Goal: Information Seeking & Learning: Learn about a topic

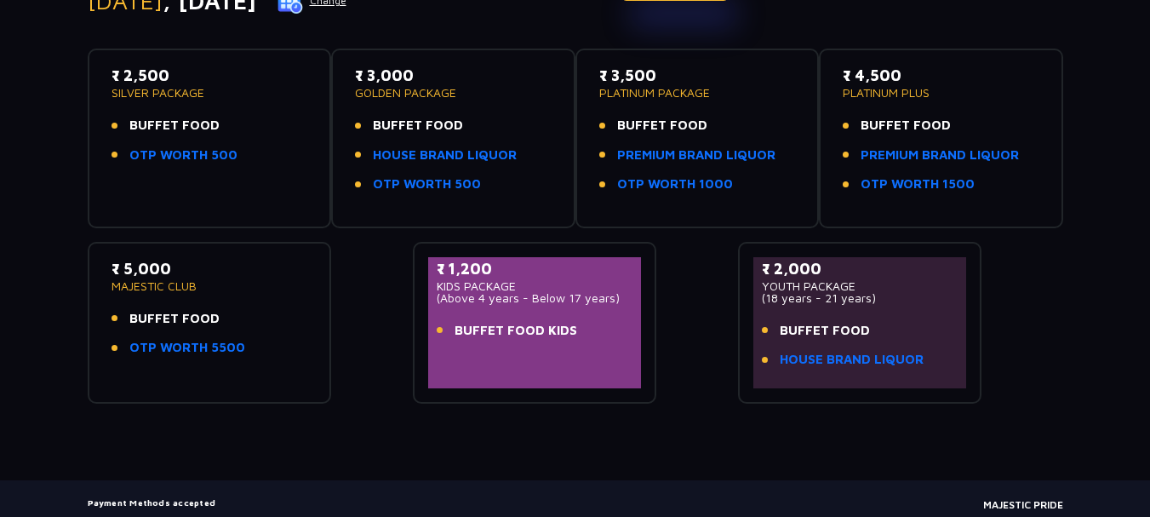
scroll to position [253, 0]
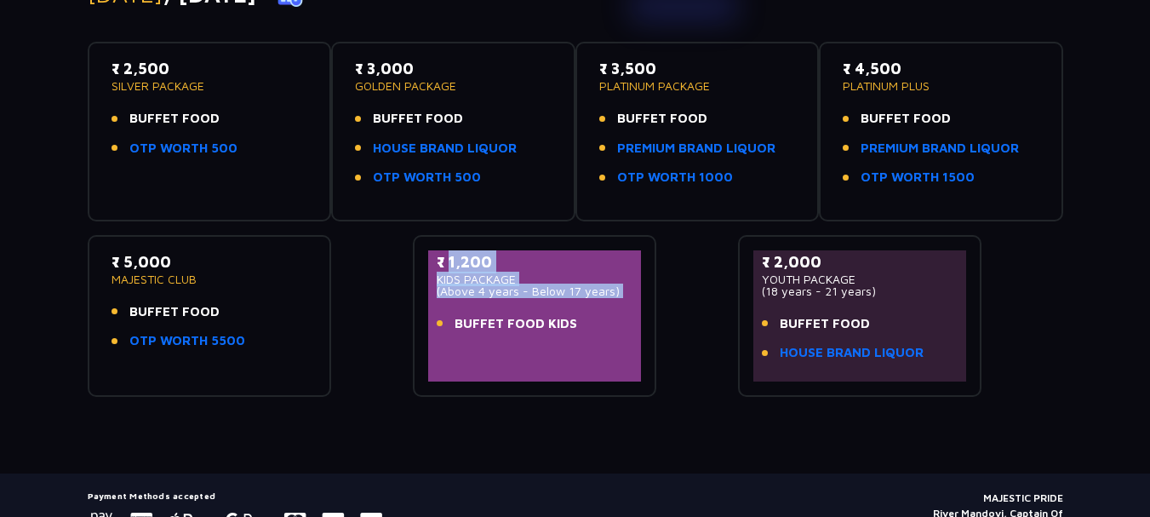
drag, startPoint x: 621, startPoint y: 326, endPoint x: 444, endPoint y: 261, distance: 187.7
click at [444, 261] on div "₹ 1,200 KIDS PACKAGE (Above 4 years - Below 17 years) BUFFET FOOD KIDS" at bounding box center [535, 297] width 197 height 94
click at [978, 279] on div "₹ 2,000 YOUTH PACKAGE (18 years - 21 years) BUFFET FOOD HOUSE BRAND LIQUOR" at bounding box center [860, 316] width 244 height 162
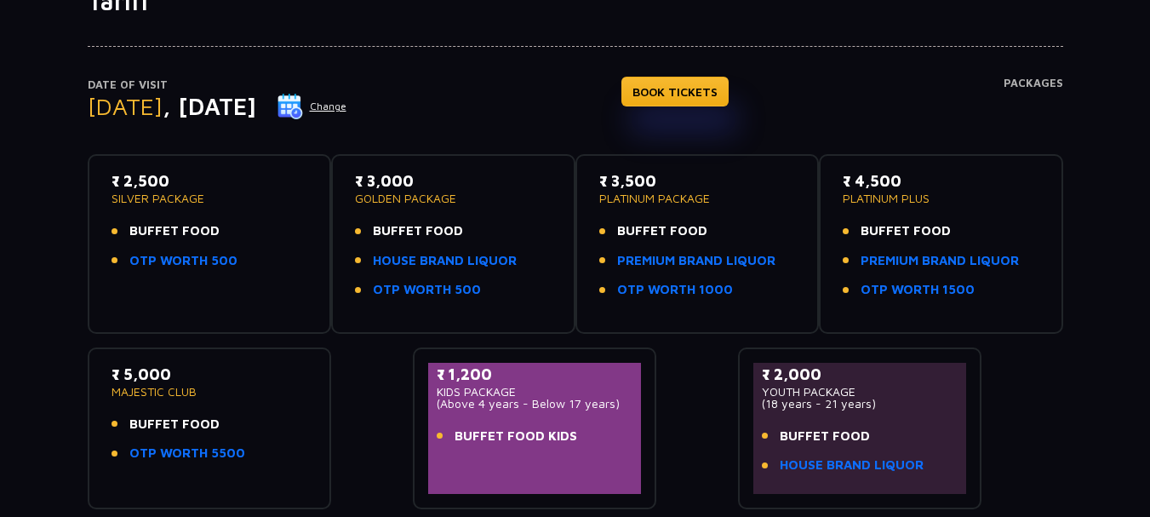
scroll to position [170, 0]
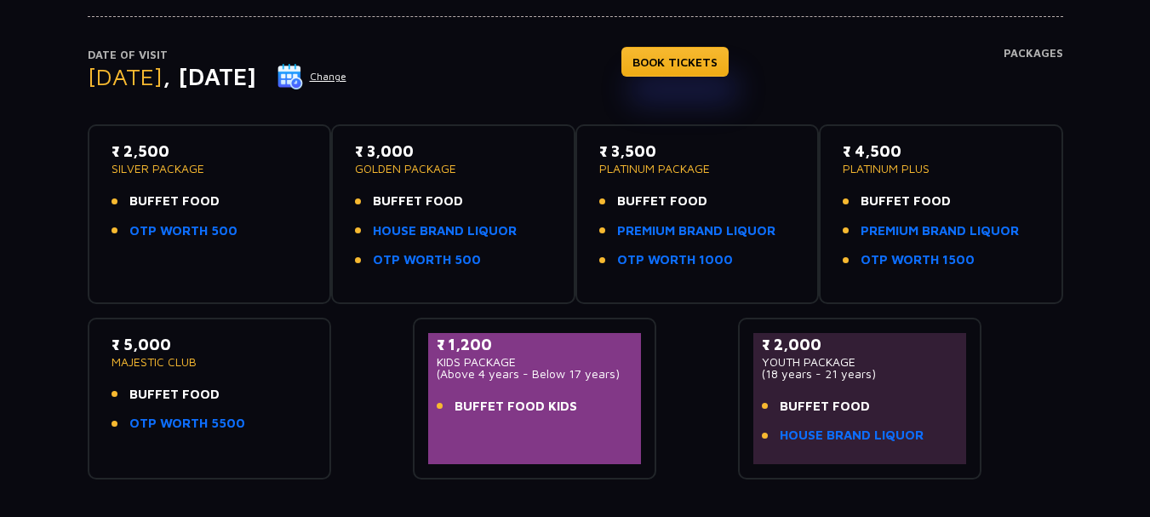
drag, startPoint x: 900, startPoint y: 373, endPoint x: 726, endPoint y: 352, distance: 174.9
click at [726, 352] on div "₹ 2,500 SILVER PACKAGE BUFFET FOOD OTP WORTH 500 ₹ 3,000 GOLDEN PACKAGE BUFFET …" at bounding box center [575, 295] width 975 height 369
drag, startPoint x: 1029, startPoint y: 372, endPoint x: 1010, endPoint y: 373, distance: 18.7
click at [1023, 372] on div "₹ 2,500 SILVER PACKAGE BUFFET FOOD OTP WORTH 500 ₹ 3,000 GOLDEN PACKAGE BUFFET …" at bounding box center [575, 295] width 975 height 369
click at [847, 438] on link "HOUSE BRAND LIQUOR" at bounding box center [852, 436] width 144 height 20
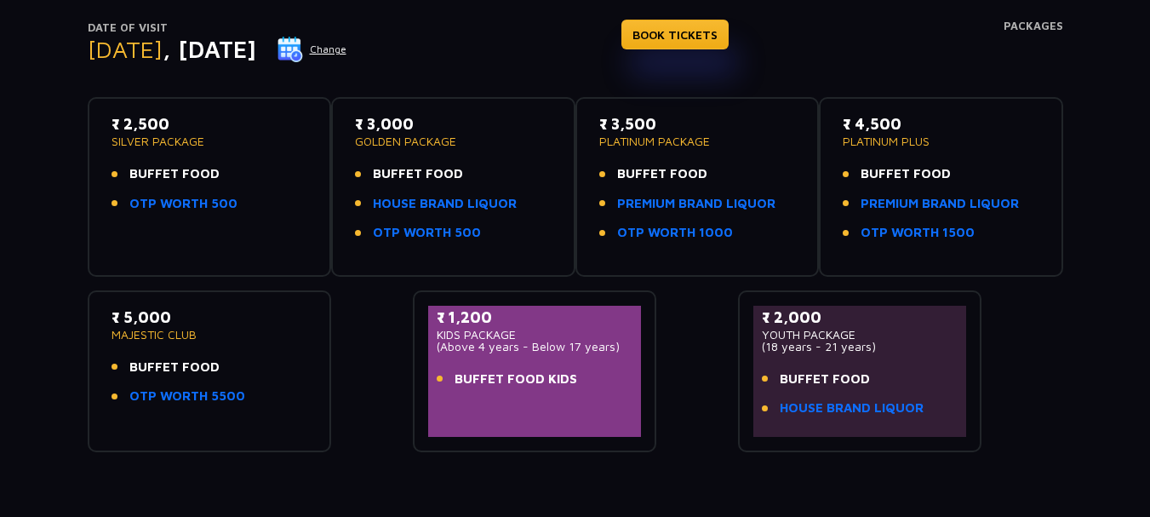
scroll to position [168, 0]
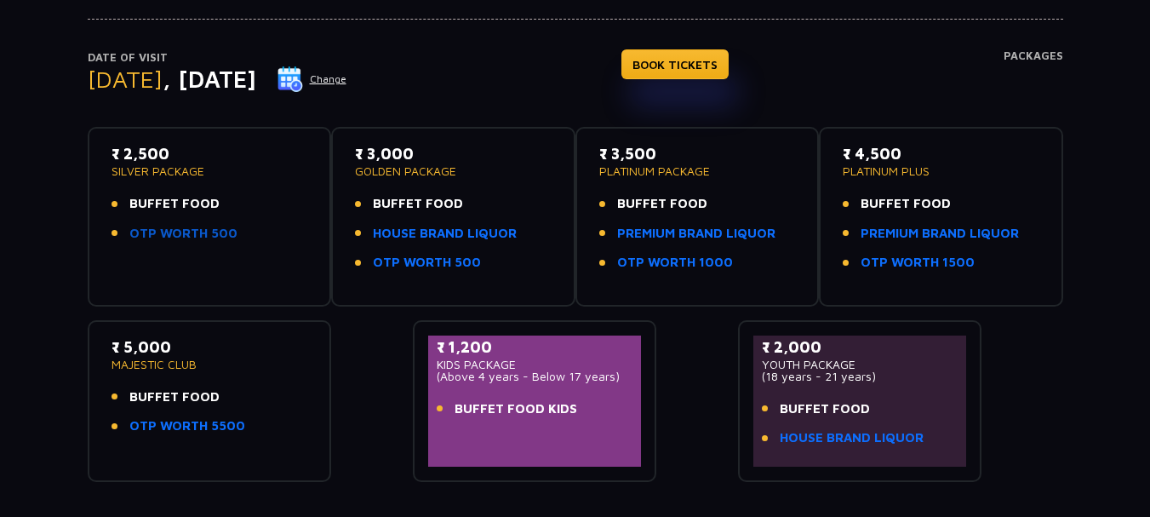
click at [184, 233] on link "OTP WORTH 500" at bounding box center [183, 234] width 108 height 20
click at [878, 442] on link "HOUSE BRAND LIQUOR" at bounding box center [852, 438] width 144 height 20
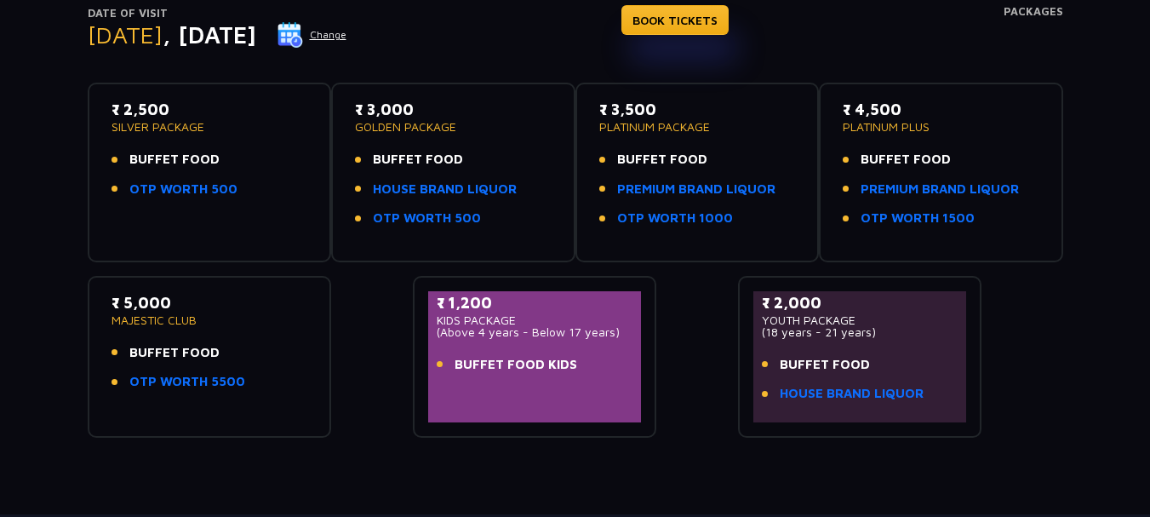
scroll to position [338, 0]
